Goal: Task Accomplishment & Management: Complete application form

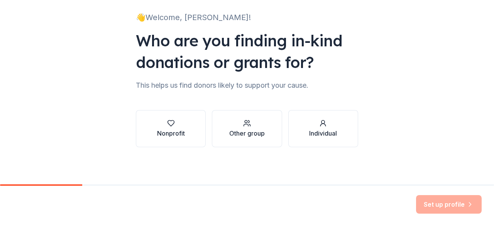
scroll to position [50, 0]
click at [253, 135] on div "Other group" at bounding box center [246, 133] width 35 height 9
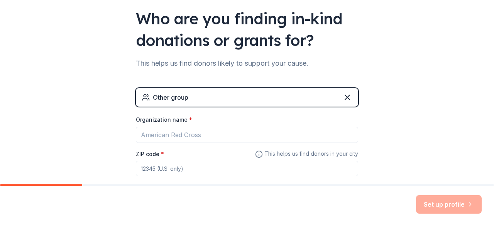
scroll to position [48, 0]
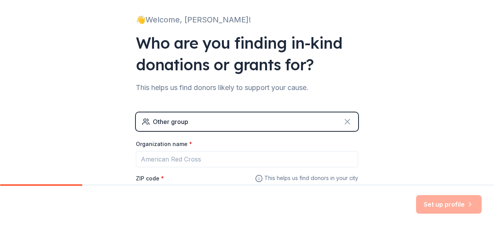
click at [346, 122] on icon at bounding box center [347, 121] width 9 height 9
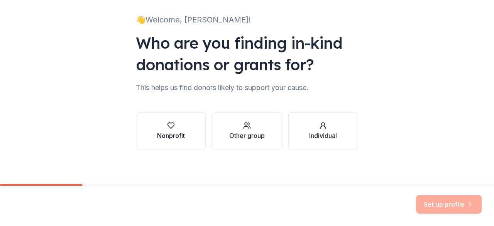
click at [200, 122] on button "Nonprofit" at bounding box center [171, 130] width 70 height 37
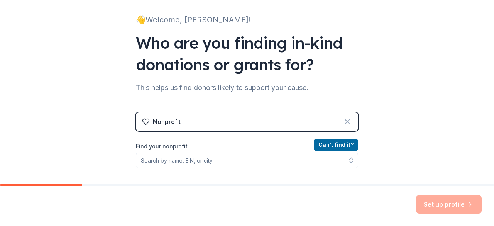
click at [348, 122] on icon at bounding box center [347, 121] width 9 height 9
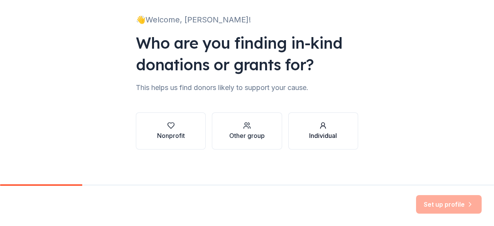
click at [320, 127] on icon "button" at bounding box center [323, 126] width 8 height 8
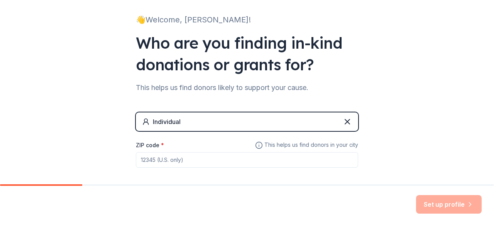
click at [206, 158] on input "ZIP code *" at bounding box center [247, 159] width 222 height 15
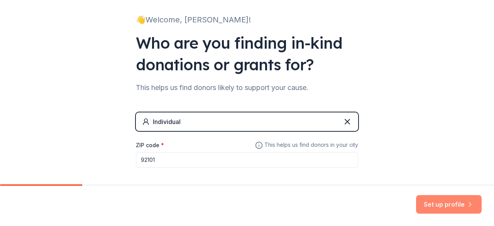
type input "92101"
click at [459, 204] on button "Set up profile" at bounding box center [449, 204] width 66 height 19
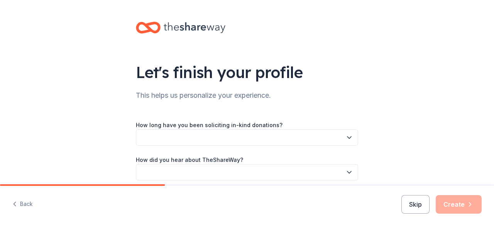
scroll to position [33, 0]
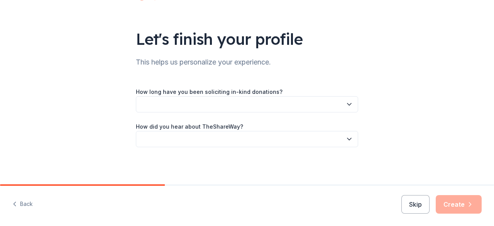
click at [272, 110] on button "button" at bounding box center [247, 104] width 222 height 16
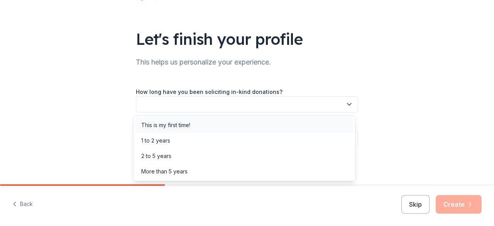
click at [216, 124] on div "This is my first time!" at bounding box center [244, 124] width 218 height 15
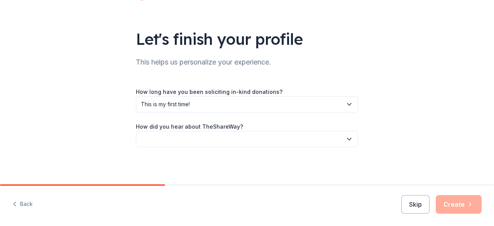
click at [206, 142] on button "button" at bounding box center [247, 139] width 222 height 16
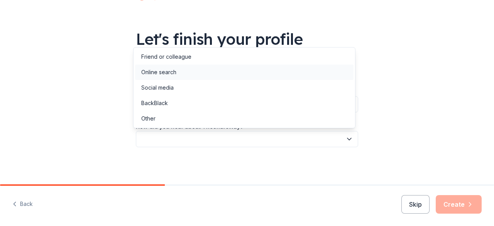
click at [212, 71] on div "Online search" at bounding box center [244, 71] width 218 height 15
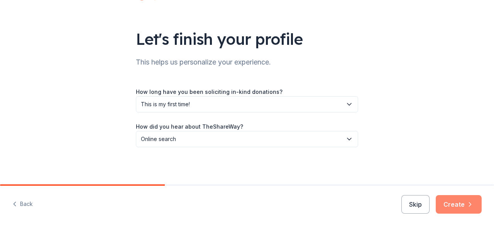
click at [455, 203] on button "Create" at bounding box center [458, 204] width 46 height 19
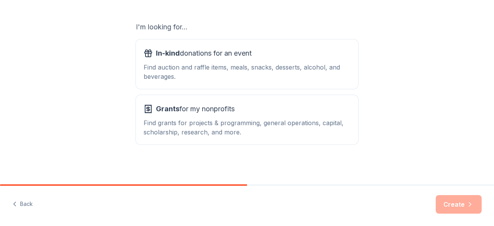
scroll to position [125, 0]
click at [304, 77] on div "Find auction and raffle items, meals, snacks, desserts, alcohol, and beverages." at bounding box center [246, 72] width 207 height 19
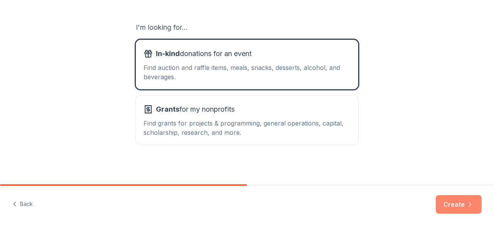
click at [461, 204] on button "Create" at bounding box center [458, 204] width 46 height 19
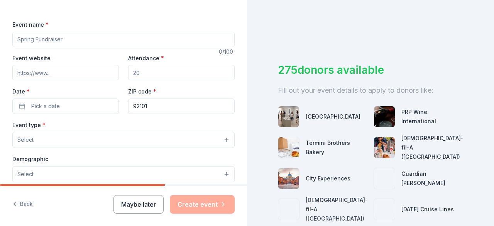
scroll to position [100, 0]
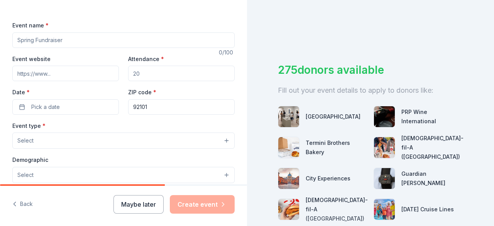
click at [89, 41] on input "Event name *" at bounding box center [123, 39] width 222 height 15
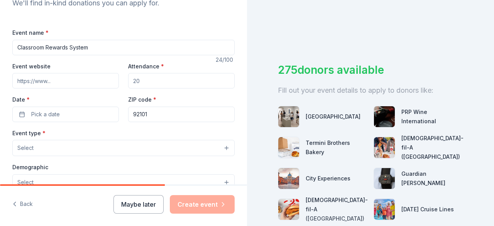
scroll to position [90, 0]
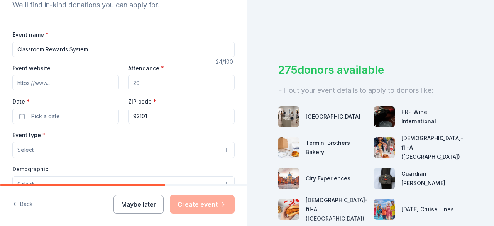
type input "Classroom Rewards System"
click at [88, 154] on button "Select" at bounding box center [123, 150] width 222 height 16
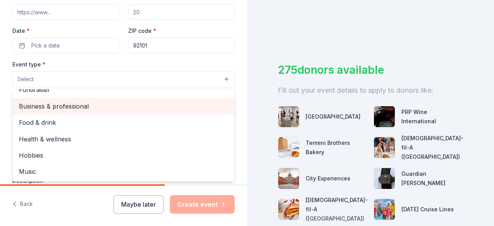
scroll to position [0, 0]
